Goal: Information Seeking & Learning: Learn about a topic

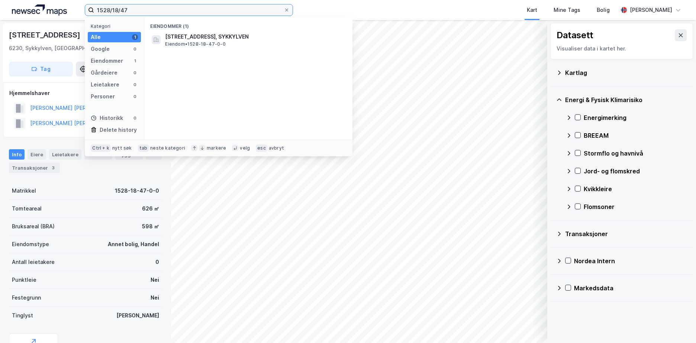
drag, startPoint x: 138, startPoint y: 14, endPoint x: 84, endPoint y: 16, distance: 53.9
click at [84, 16] on div "1528/18/47 Kategori Alle 1 Google 0 Eiendommer 1 Gårdeiere 0 Leietakere 0 Perso…" at bounding box center [348, 10] width 696 height 20
paste input "4012-27/52/0/0"
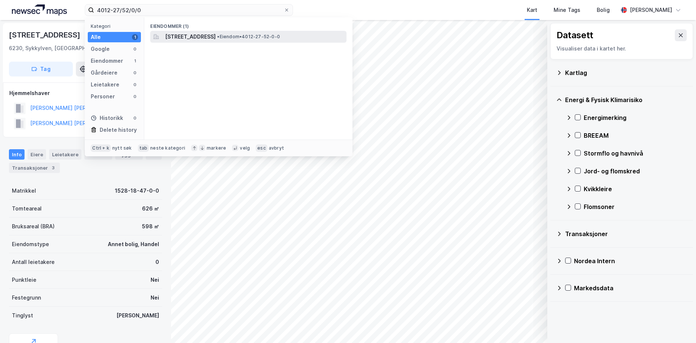
click at [213, 38] on span "[STREET_ADDRESS]" at bounding box center [190, 36] width 51 height 9
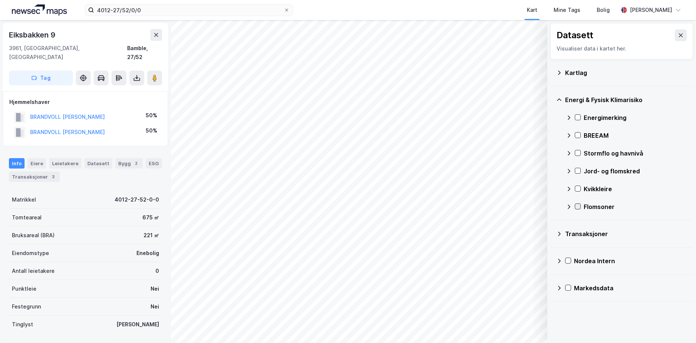
click at [578, 207] on icon at bounding box center [578, 207] width 4 height 3
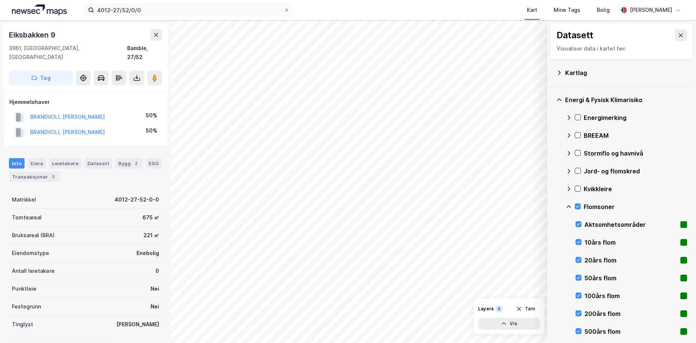
click at [569, 207] on icon at bounding box center [569, 207] width 6 height 6
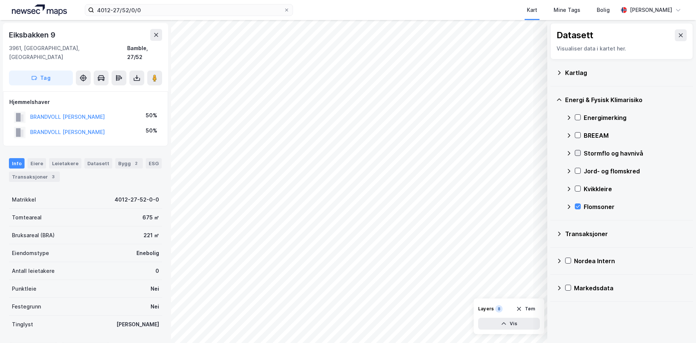
click at [578, 152] on icon at bounding box center [577, 153] width 5 height 5
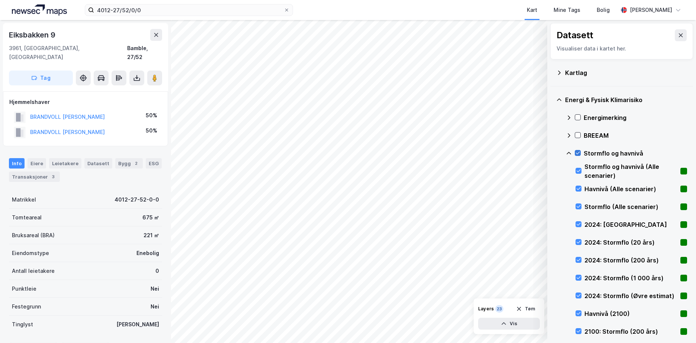
click at [578, 152] on icon at bounding box center [577, 153] width 5 height 5
click at [577, 224] on icon at bounding box center [578, 224] width 5 height 5
click at [578, 312] on icon at bounding box center [578, 313] width 5 height 5
click at [578, 224] on icon at bounding box center [578, 224] width 5 height 5
click at [579, 314] on icon at bounding box center [579, 314] width 4 height 3
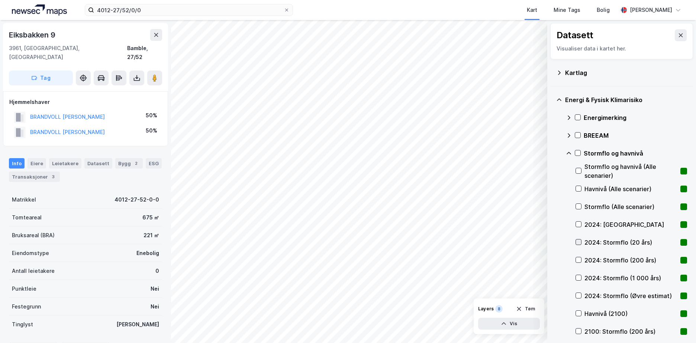
click at [578, 241] on icon at bounding box center [578, 242] width 5 height 5
click at [580, 314] on icon at bounding box center [578, 313] width 5 height 5
click at [568, 152] on icon at bounding box center [569, 154] width 6 height 6
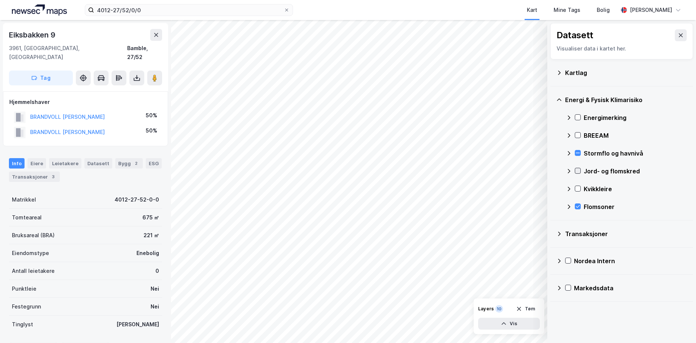
click at [575, 170] on div at bounding box center [578, 171] width 6 height 6
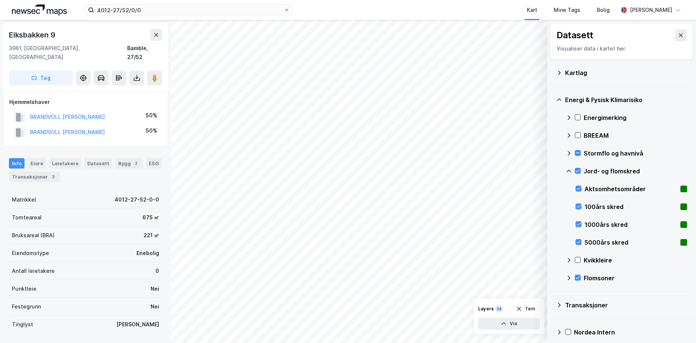
click at [569, 169] on icon at bounding box center [569, 171] width 6 height 6
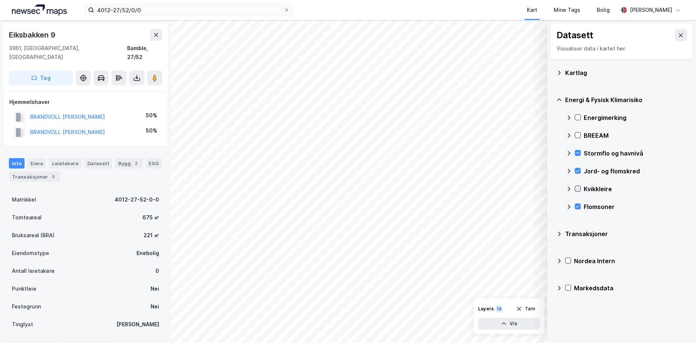
click at [577, 188] on icon at bounding box center [577, 188] width 5 height 5
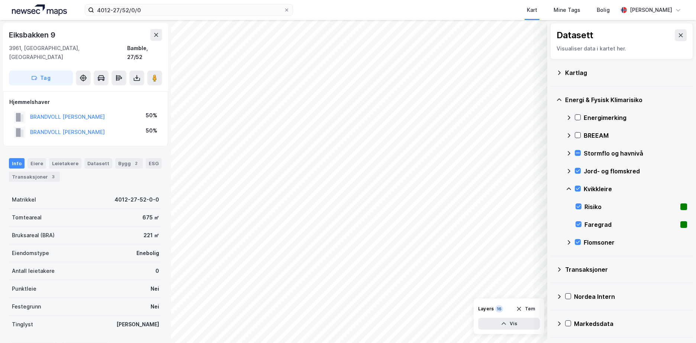
click at [568, 186] on icon at bounding box center [569, 189] width 6 height 6
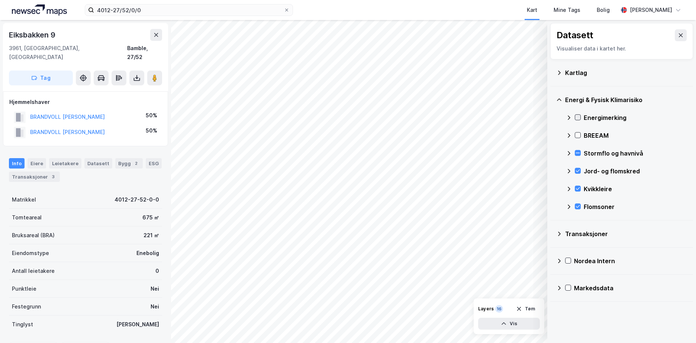
click at [578, 118] on icon at bounding box center [578, 117] width 4 height 3
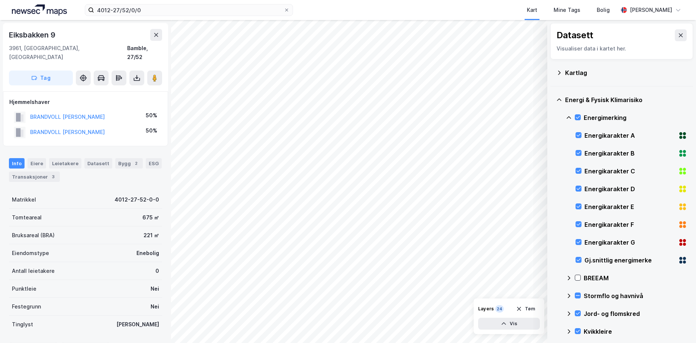
click at [568, 116] on icon at bounding box center [569, 118] width 6 height 6
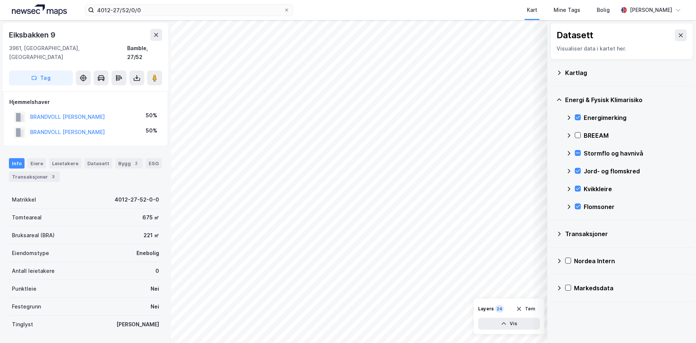
click at [560, 71] on icon at bounding box center [559, 73] width 6 height 6
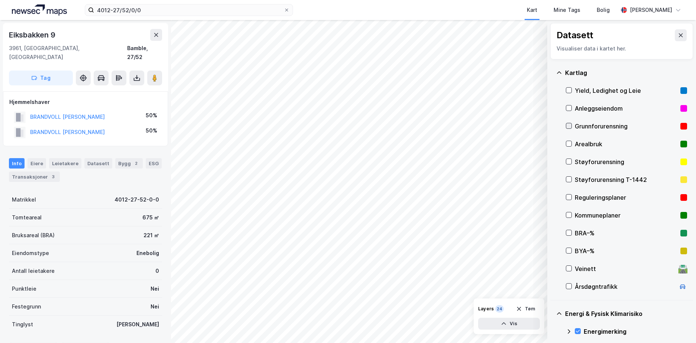
click at [569, 125] on icon at bounding box center [568, 125] width 5 height 5
click at [560, 71] on icon at bounding box center [559, 73] width 6 height 6
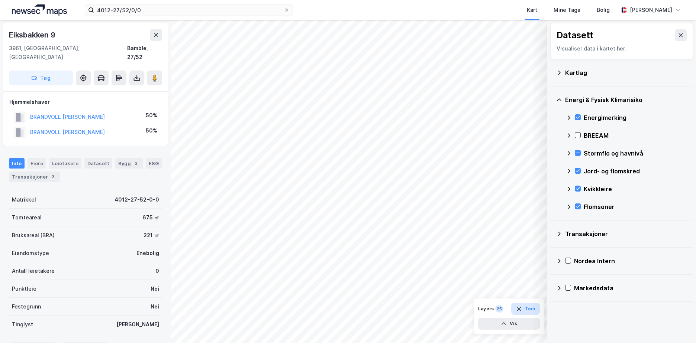
click at [524, 309] on button "Tøm" at bounding box center [525, 309] width 29 height 12
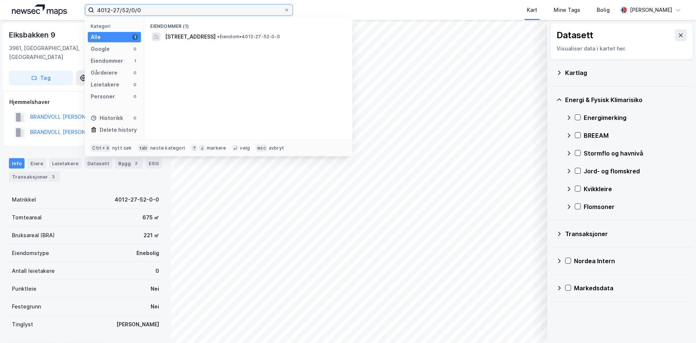
drag, startPoint x: 125, startPoint y: 11, endPoint x: 74, endPoint y: 17, distance: 51.3
click at [84, 16] on div "4012-27/52/0/0 Kategori Alle 1 Google 0 Eiendommer 1 Gårdeiere 0 Leietakere 0 P…" at bounding box center [348, 10] width 696 height 20
paste input "1838/74/1"
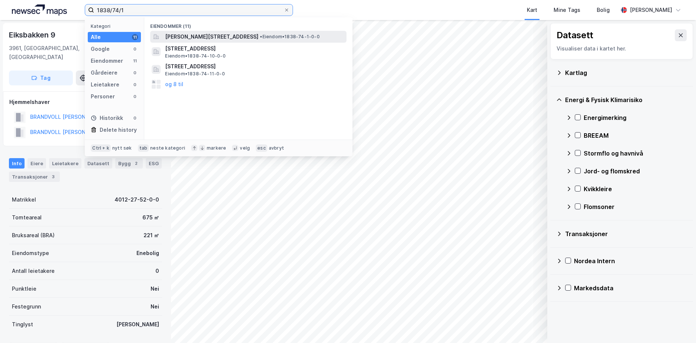
type input "1838/74/1"
click at [246, 35] on span "[PERSON_NAME][STREET_ADDRESS]" at bounding box center [211, 36] width 93 height 9
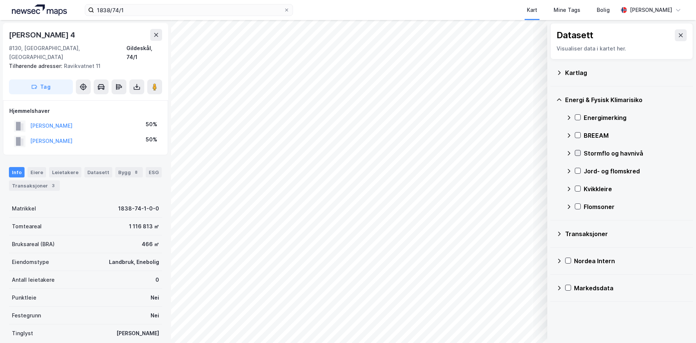
click at [578, 154] on icon at bounding box center [577, 153] width 5 height 5
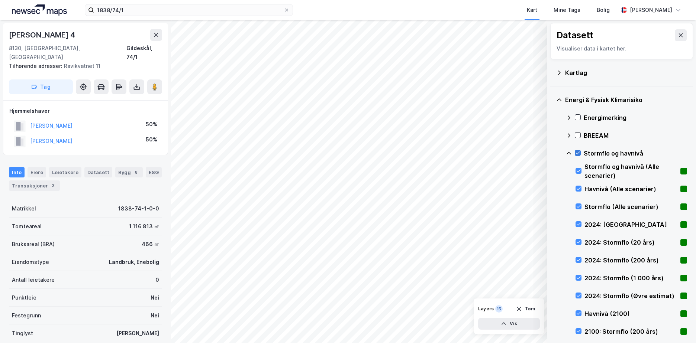
click at [576, 152] on icon at bounding box center [577, 153] width 5 height 5
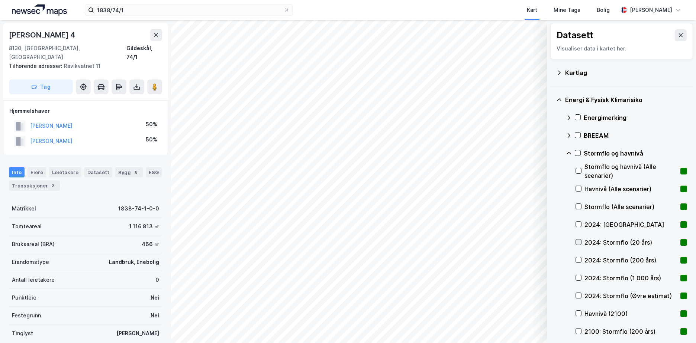
click at [581, 241] on icon at bounding box center [578, 242] width 5 height 5
click at [577, 259] on icon at bounding box center [578, 260] width 5 height 5
click at [579, 278] on icon at bounding box center [579, 278] width 4 height 3
click at [577, 294] on icon at bounding box center [578, 295] width 5 height 5
click at [579, 222] on div at bounding box center [578, 225] width 6 height 6
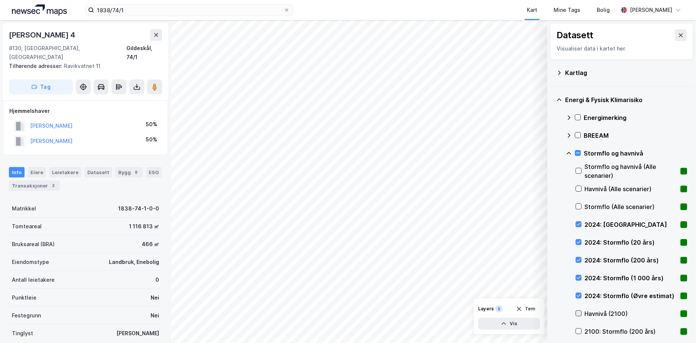
click at [579, 312] on icon at bounding box center [578, 313] width 5 height 5
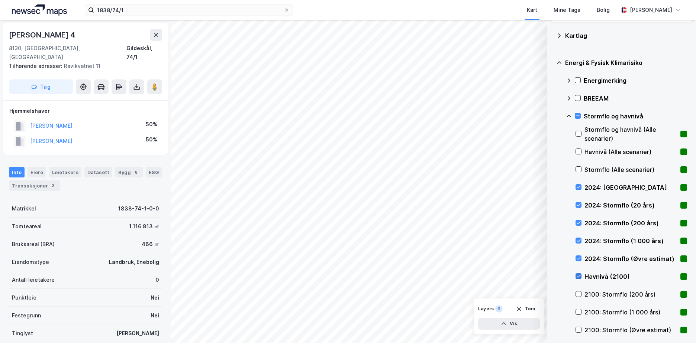
scroll to position [74, 0]
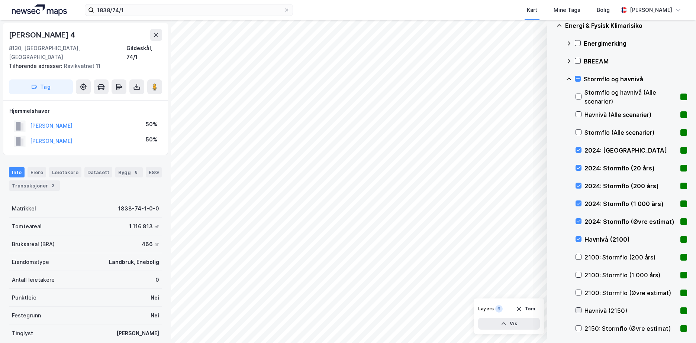
click at [579, 309] on icon at bounding box center [578, 310] width 5 height 5
click at [578, 222] on icon at bounding box center [578, 221] width 5 height 5
click at [577, 204] on icon at bounding box center [579, 204] width 4 height 3
click at [578, 186] on icon at bounding box center [578, 185] width 5 height 5
click at [578, 166] on icon at bounding box center [578, 167] width 5 height 5
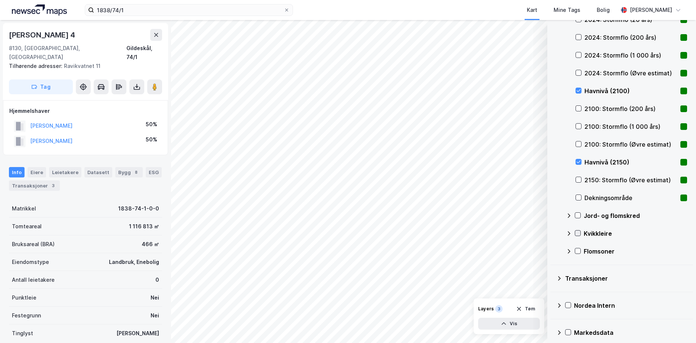
scroll to position [229, 0]
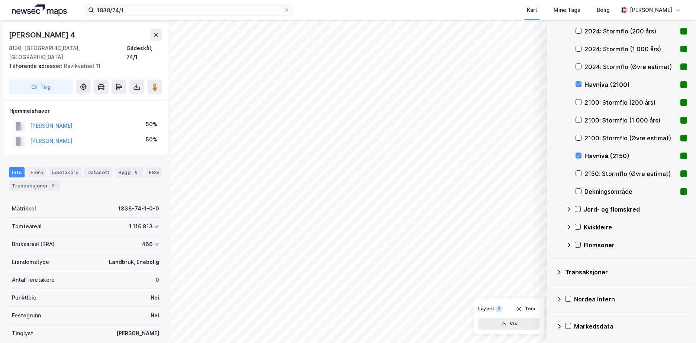
click at [579, 245] on icon at bounding box center [578, 245] width 4 height 3
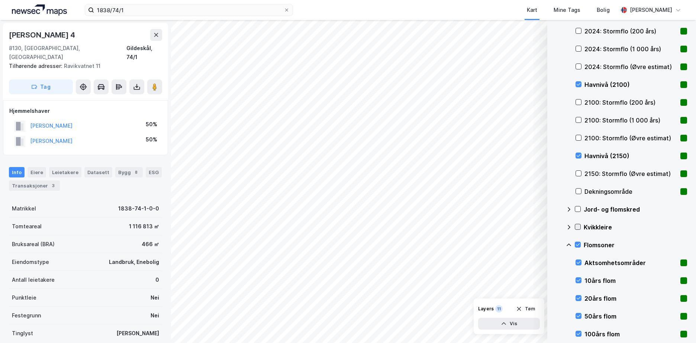
click at [577, 225] on icon at bounding box center [577, 227] width 5 height 5
click at [579, 209] on icon at bounding box center [578, 209] width 4 height 3
click at [579, 137] on icon at bounding box center [578, 137] width 5 height 5
click at [568, 208] on icon at bounding box center [569, 210] width 6 height 6
click at [568, 225] on icon at bounding box center [569, 228] width 6 height 6
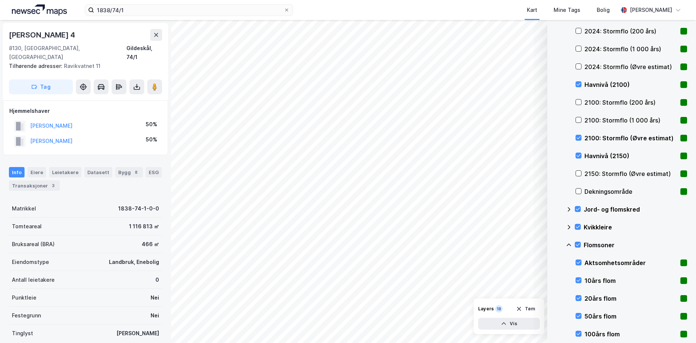
click at [568, 244] on icon at bounding box center [569, 245] width 6 height 6
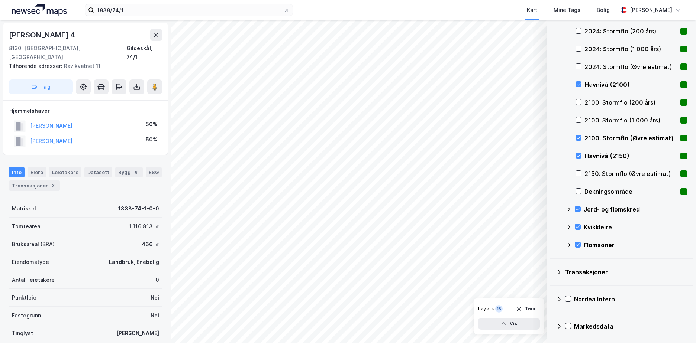
scroll to position [118, 0]
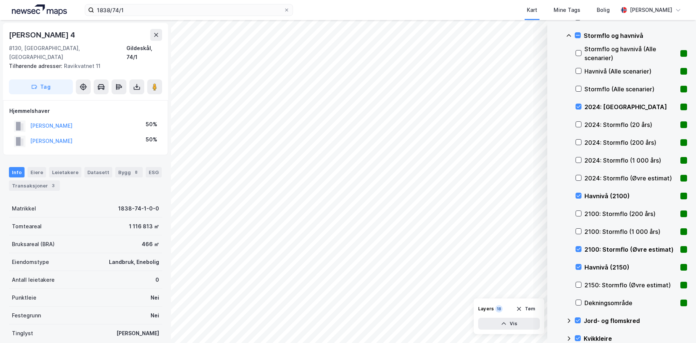
click at [568, 35] on icon at bounding box center [569, 36] width 6 height 6
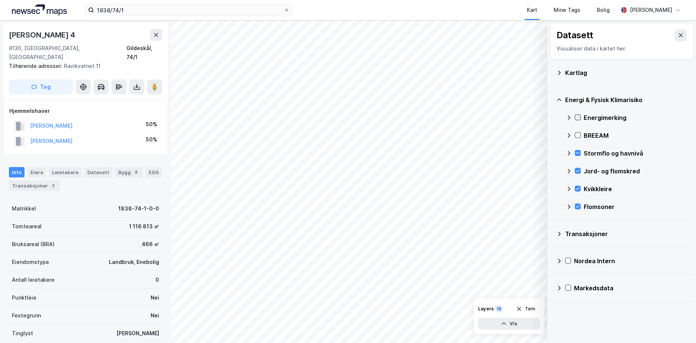
click at [579, 116] on icon at bounding box center [577, 117] width 5 height 5
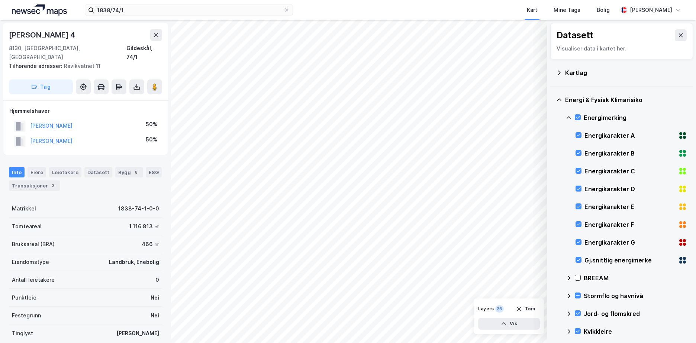
click at [568, 117] on icon at bounding box center [568, 117] width 4 height 3
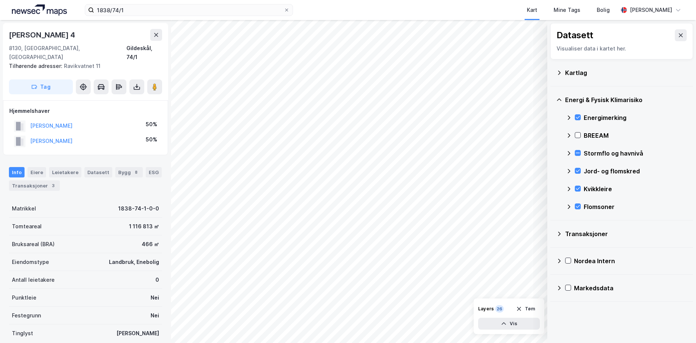
click at [558, 72] on icon at bounding box center [559, 73] width 6 height 6
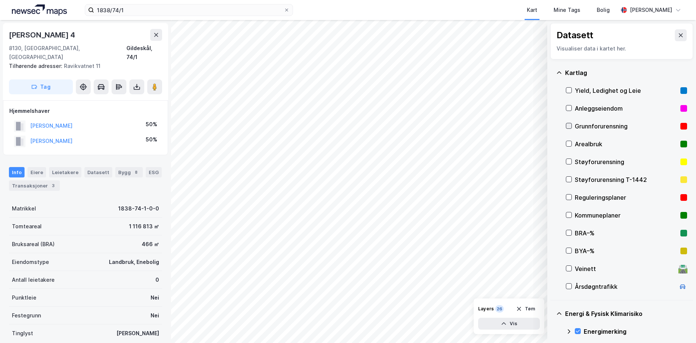
click at [566, 125] on icon at bounding box center [568, 125] width 5 height 5
click at [559, 71] on icon at bounding box center [559, 73] width 6 height 6
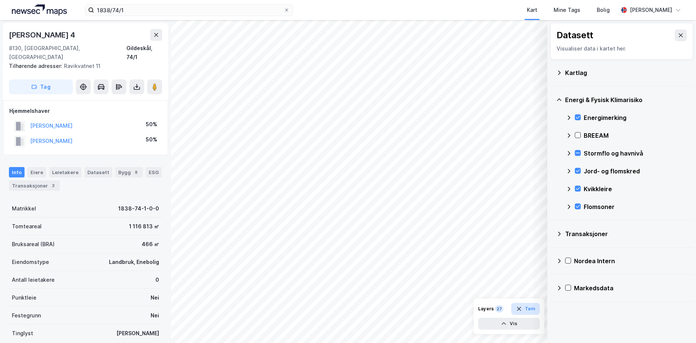
click at [526, 307] on button "Tøm" at bounding box center [525, 309] width 29 height 12
